Goal: Information Seeking & Learning: Understand process/instructions

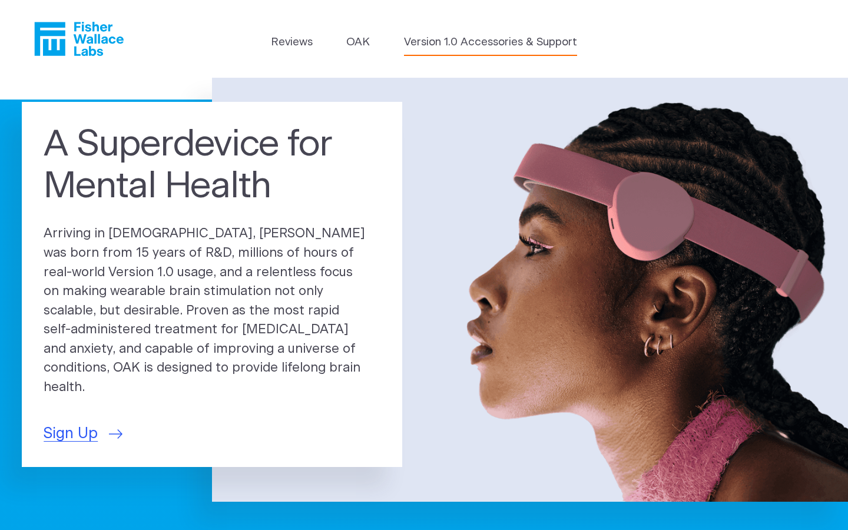
click at [437, 43] on link "Version 1.0 Accessories & Support" at bounding box center [490, 42] width 173 height 16
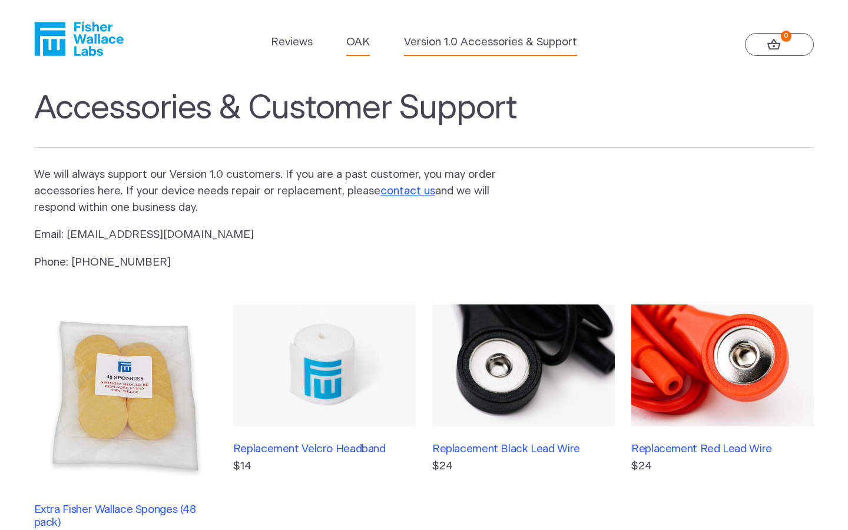
click at [359, 37] on link "OAK" at bounding box center [358, 42] width 24 height 16
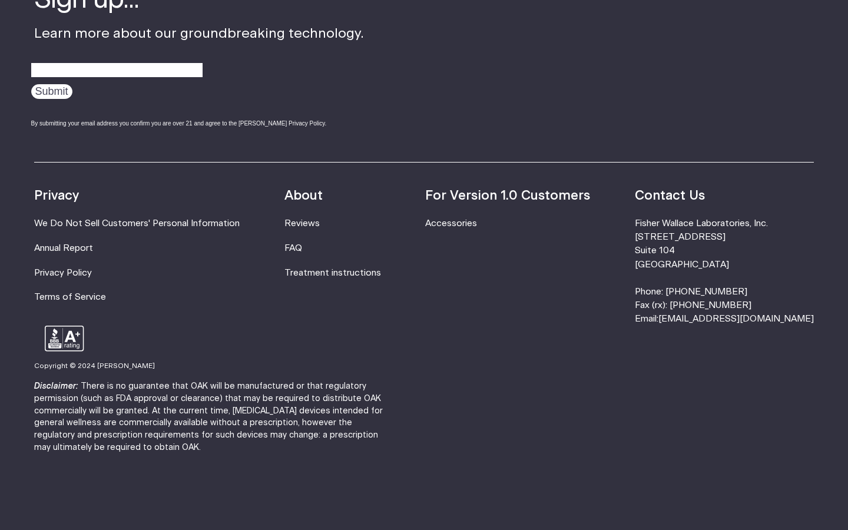
scroll to position [2036, 0]
click at [318, 270] on link "Treatment instructions" at bounding box center [333, 273] width 97 height 9
